Goal: Transaction & Acquisition: Register for event/course

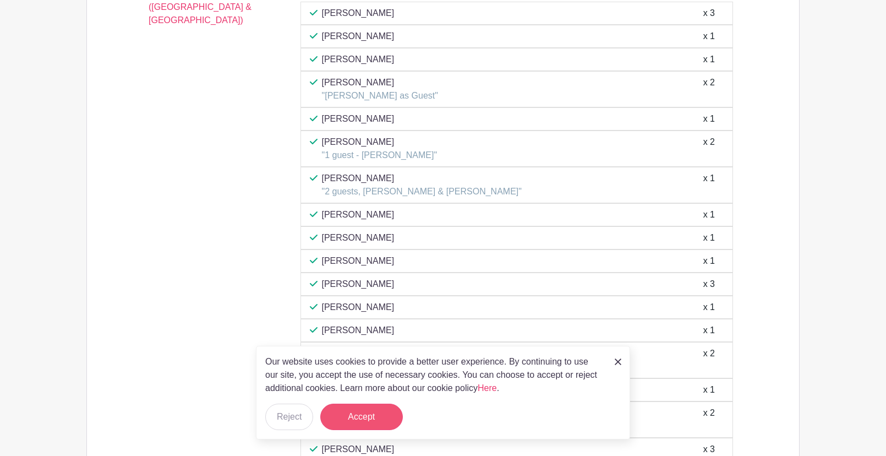
scroll to position [1712, 0]
click at [361, 416] on button "Accept" at bounding box center [361, 417] width 83 height 26
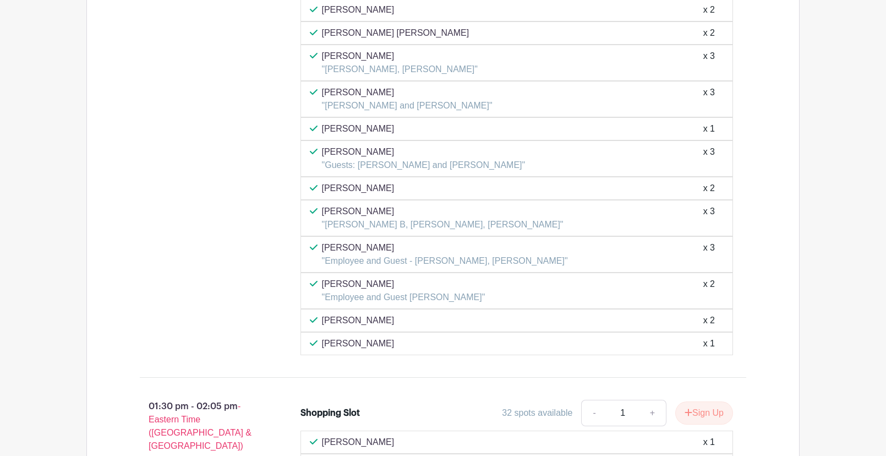
scroll to position [4590, 0]
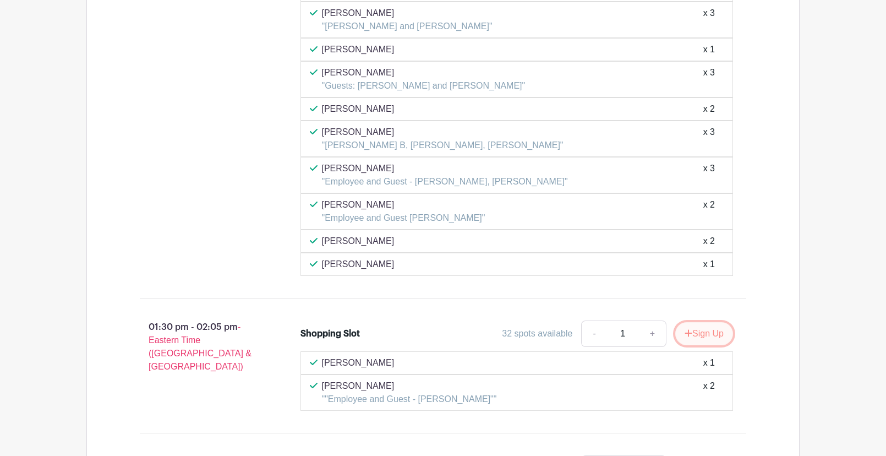
click at [708, 330] on button "Sign Up" at bounding box center [705, 333] width 58 height 23
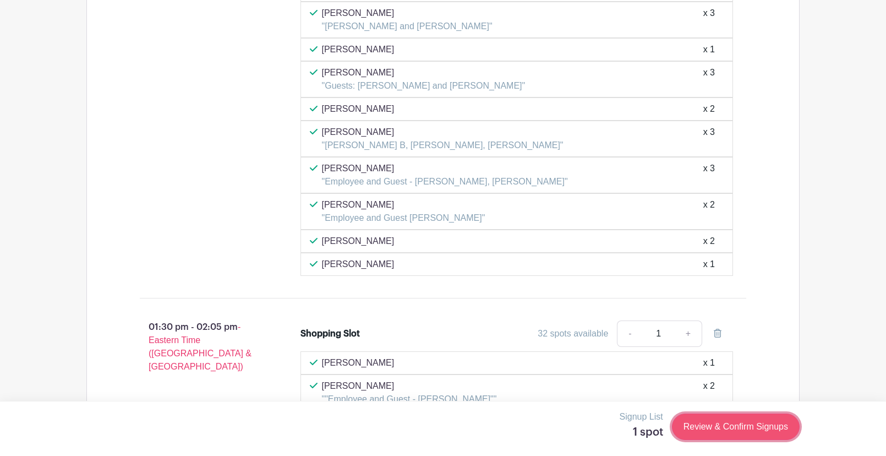
click at [712, 431] on link "Review & Confirm Signups" at bounding box center [736, 427] width 128 height 26
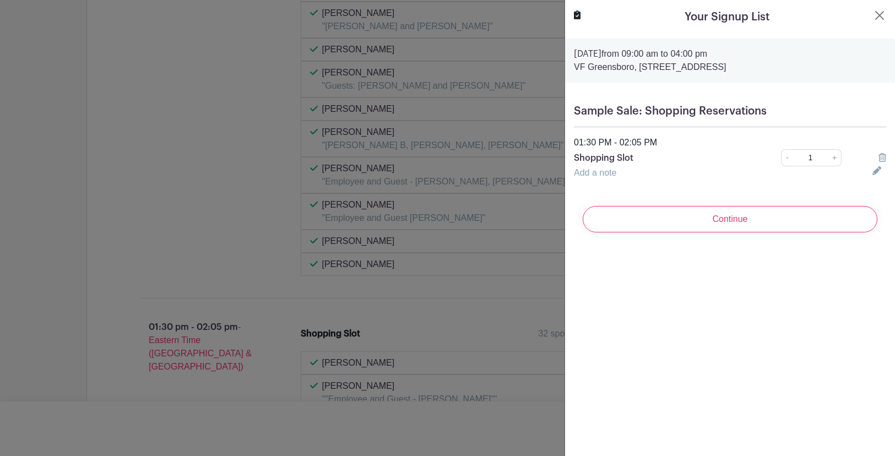
click at [609, 176] on link "Add a note" at bounding box center [595, 172] width 42 height 9
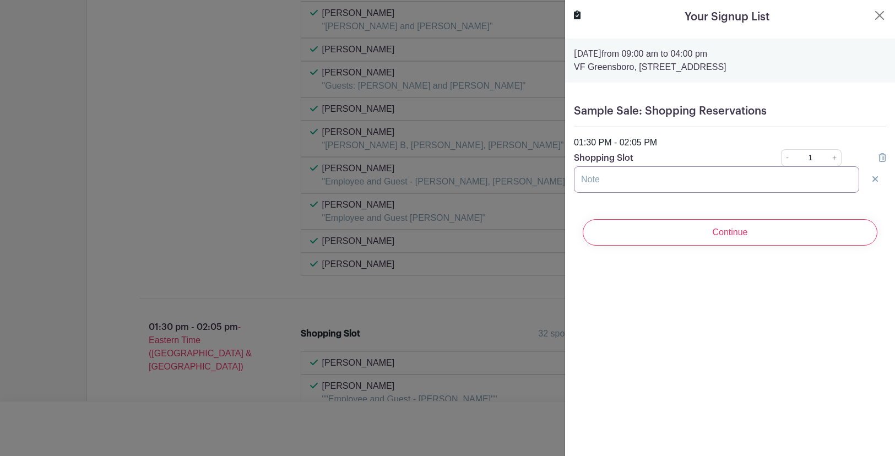
click at [610, 181] on input "text" at bounding box center [716, 179] width 285 height 26
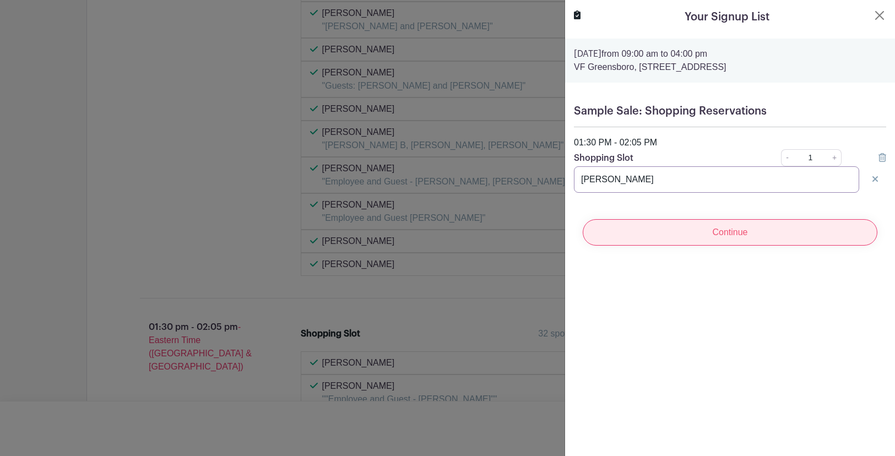
type input "[PERSON_NAME]"
click at [663, 239] on input "Continue" at bounding box center [730, 232] width 295 height 26
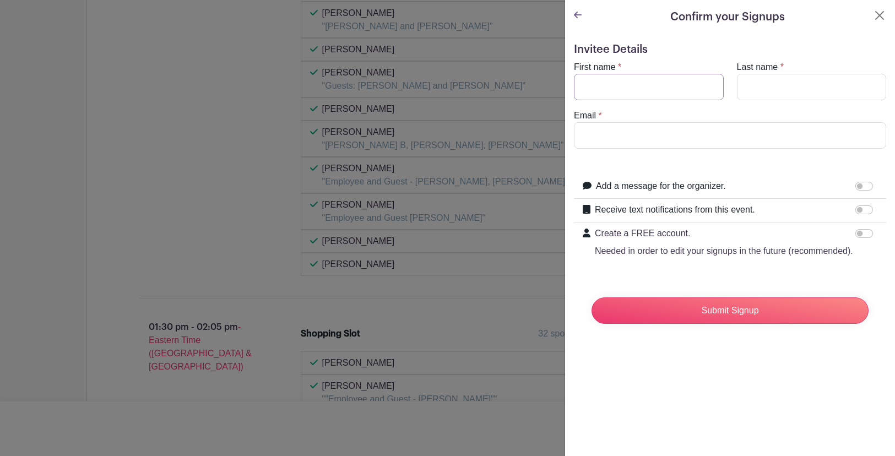
click at [619, 95] on input "First name" at bounding box center [649, 87] width 150 height 26
type input "[PERSON_NAME]"
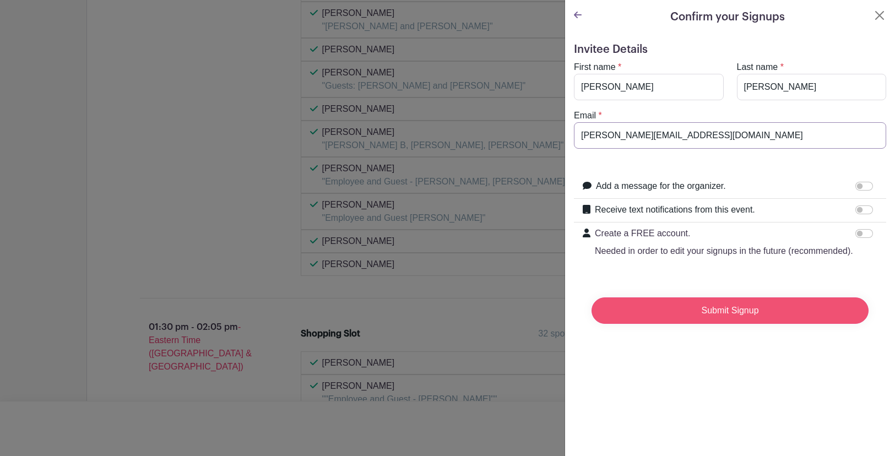
type input "[PERSON_NAME][EMAIL_ADDRESS][DOMAIN_NAME]"
click at [800, 321] on input "Submit Signup" at bounding box center [729, 310] width 277 height 26
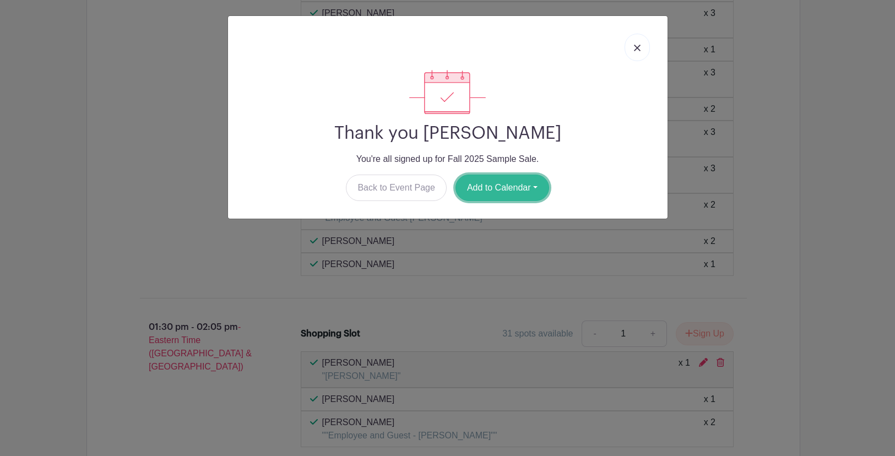
click at [495, 190] on button "Add to Calendar" at bounding box center [502, 188] width 94 height 26
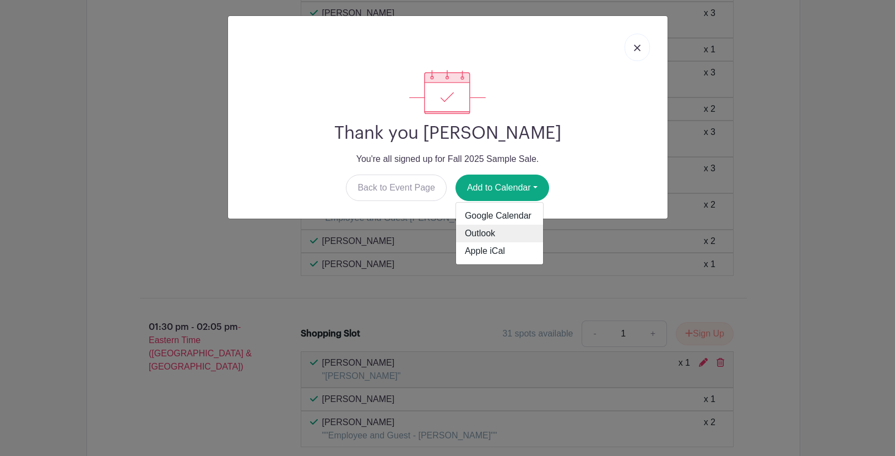
click at [482, 237] on link "Outlook" at bounding box center [499, 234] width 87 height 18
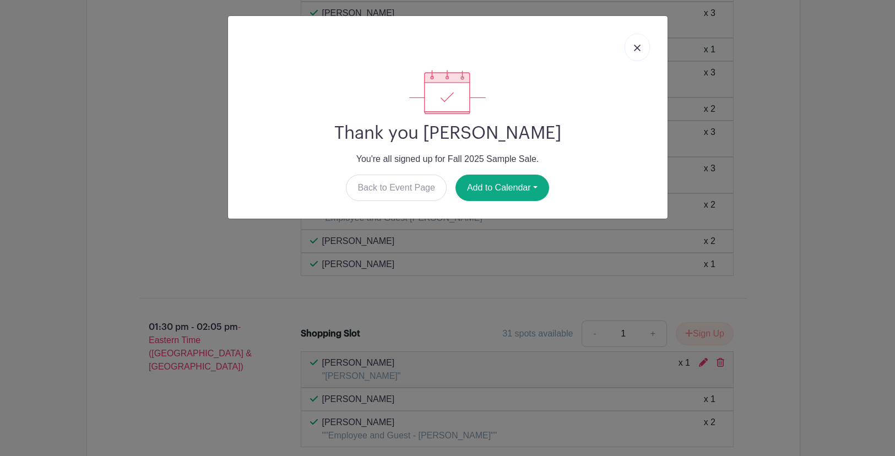
click at [638, 49] on img at bounding box center [637, 48] width 7 height 7
